Goal: Ask a question

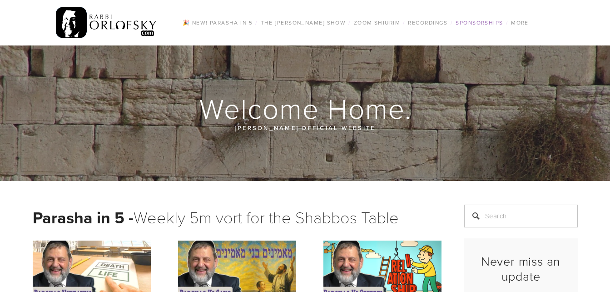
click at [470, 23] on link "Sponsorships" at bounding box center [479, 23] width 53 height 12
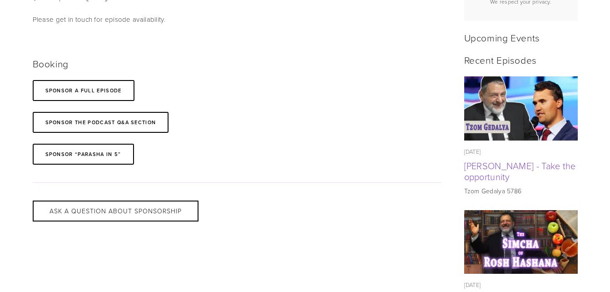
scroll to position [382, 0]
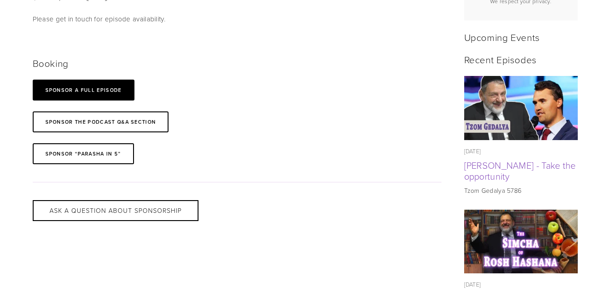
click at [124, 92] on link "SPONSOR A full Episode" at bounding box center [84, 90] width 102 height 21
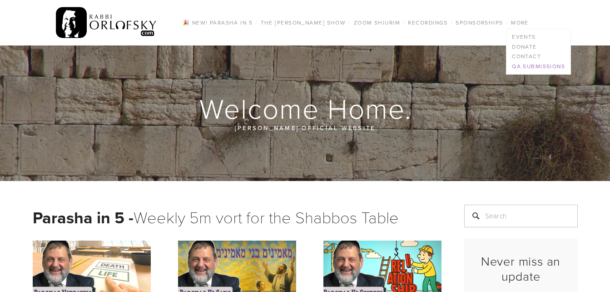
click at [523, 66] on link "QA Submissions" at bounding box center [539, 66] width 64 height 10
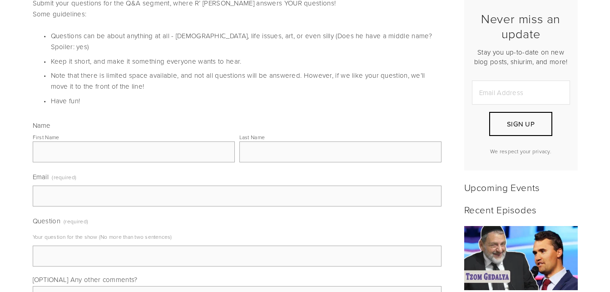
scroll to position [243, 0]
click at [167, 141] on input "First Name" at bounding box center [134, 151] width 202 height 21
type input "YD"
type input "W"
type input "rhekredeiwhaduhey@gmail.com"
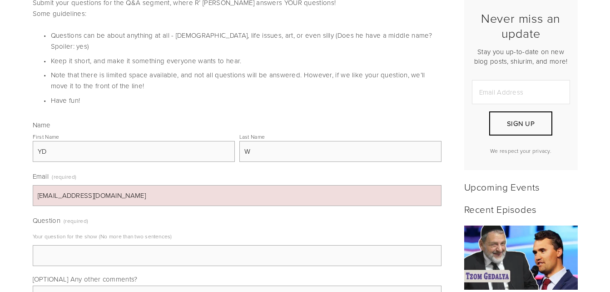
type input "I am a mesivta bachur in America who has secular studies. I have a not Frum his…"
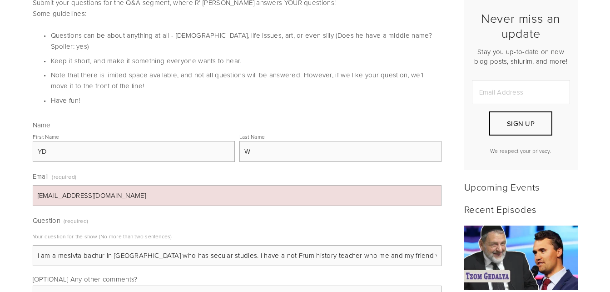
click at [215, 250] on input "I am a mesivta bachur in America who has secular studies. I have a not Frum his…" at bounding box center [237, 255] width 409 height 21
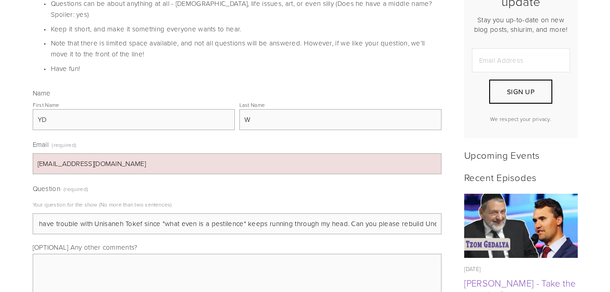
scroll to position [0, 209]
type input "I listened to why be jewish many times, and I now have trouble with Unisaneh To…"
click at [362, 268] on textarea "[OPTIONAL] Any other comments?" at bounding box center [237, 276] width 409 height 45
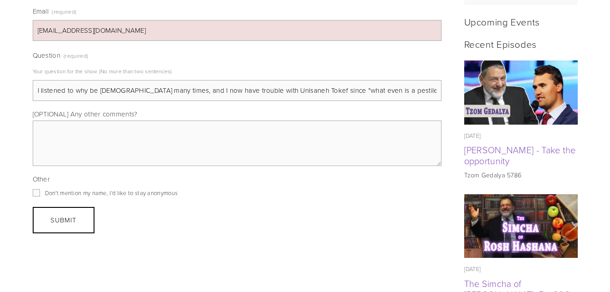
scroll to position [409, 0]
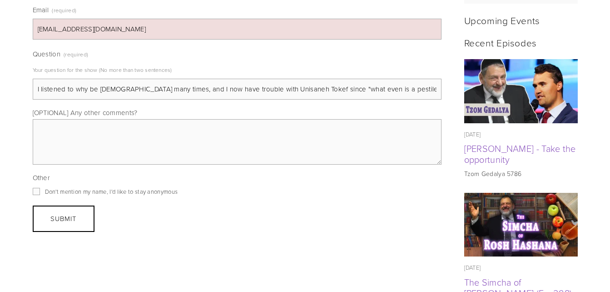
click at [37, 188] on input "Don't mention my name, I'd like to stay anonymous" at bounding box center [36, 191] width 7 height 7
checkbox input "true"
click at [62, 121] on textarea "[OPTIONAL] Any other comments?" at bounding box center [237, 141] width 409 height 45
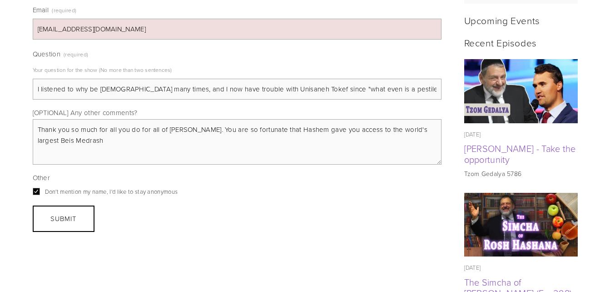
drag, startPoint x: 174, startPoint y: 119, endPoint x: 314, endPoint y: 139, distance: 141.3
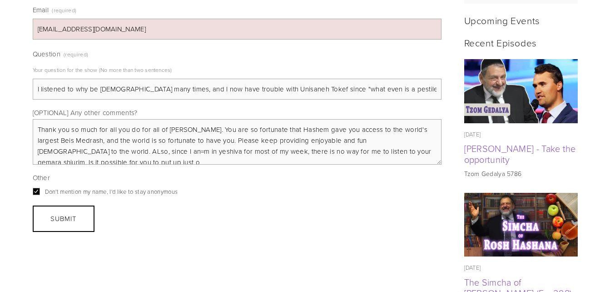
scroll to position [3, 0]
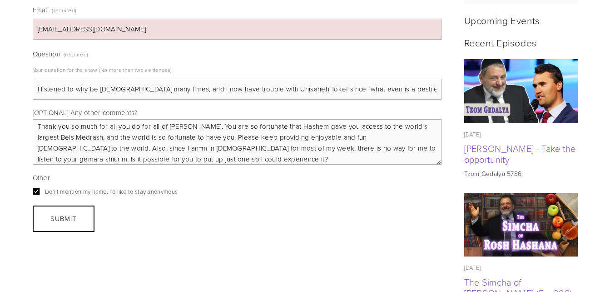
click at [306, 147] on textarea "Thank you so much for all you do for all of Klal Yisrael. You are so fortunate …" at bounding box center [237, 141] width 409 height 45
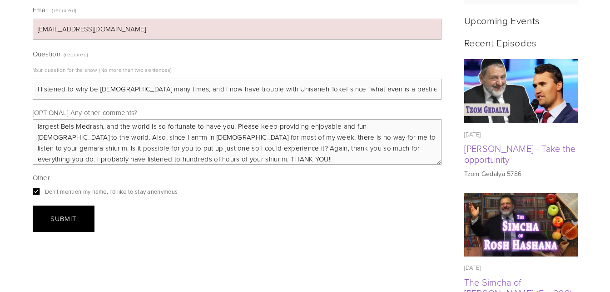
type textarea "Thank you so much for all you do for all of Klal Yisrael. You are so fortunate …"
click at [84, 217] on button "Submit Submit" at bounding box center [64, 218] width 62 height 26
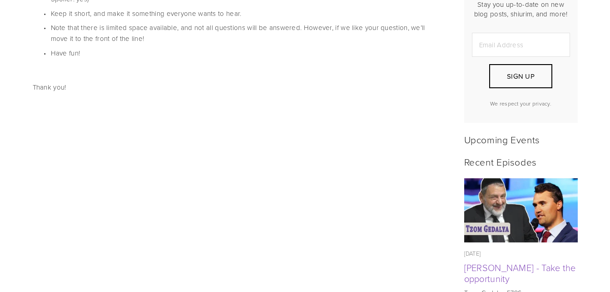
scroll to position [289, 0]
click at [174, 220] on div "Thank you!" at bounding box center [237, 212] width 409 height 278
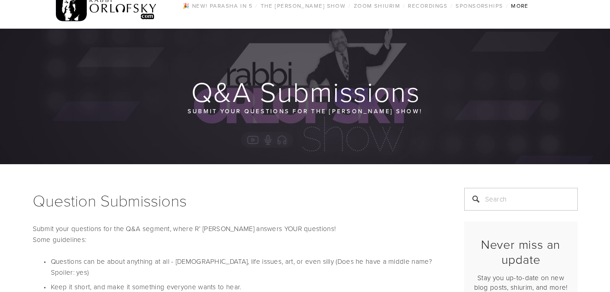
scroll to position [16, 0]
